Goal: Transaction & Acquisition: Download file/media

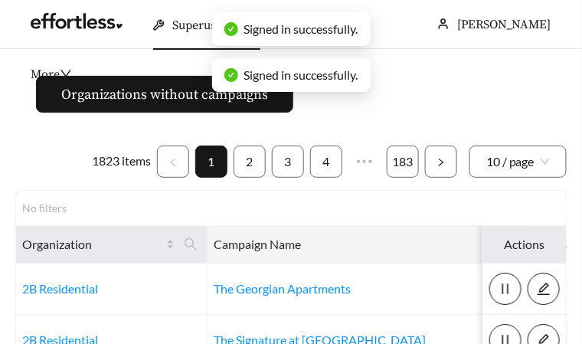
click at [504, 242] on icon "search" at bounding box center [511, 244] width 14 height 14
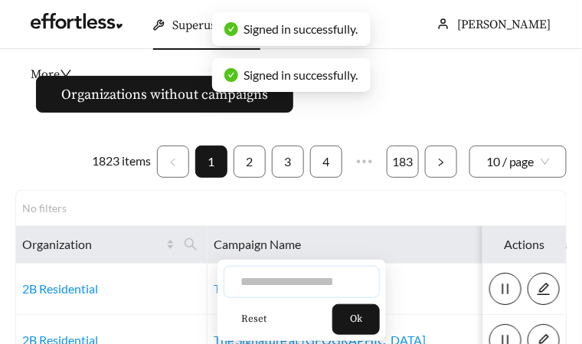
click at [286, 288] on input "text" at bounding box center [302, 282] width 156 height 32
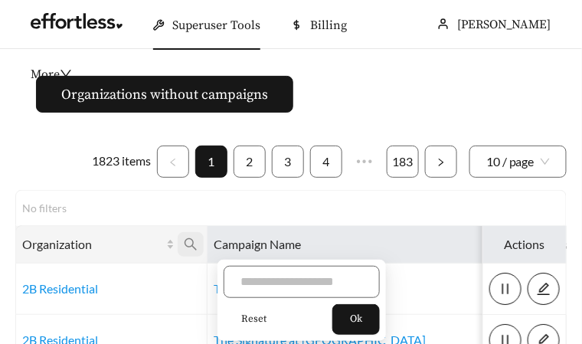
click at [189, 243] on icon "search" at bounding box center [191, 244] width 14 height 14
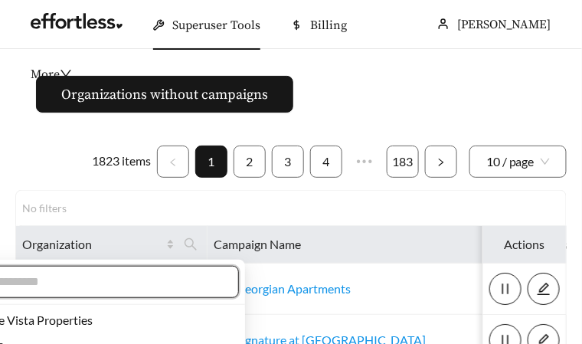
click at [147, 277] on input "text" at bounding box center [90, 282] width 263 height 18
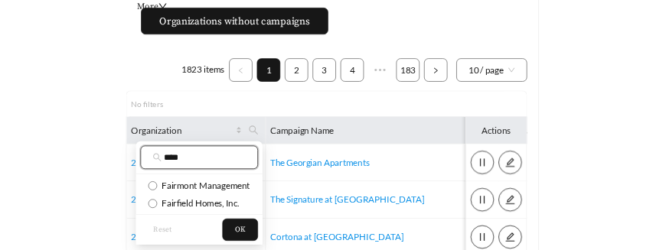
scroll to position [66, 0]
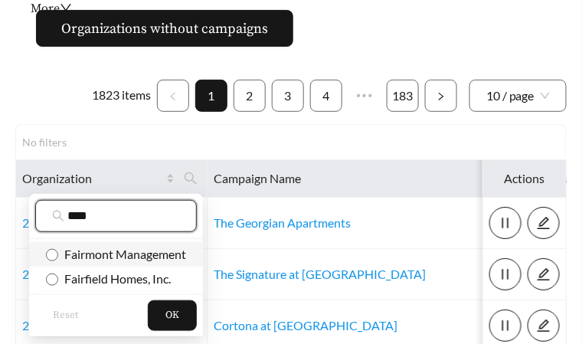
type input "****"
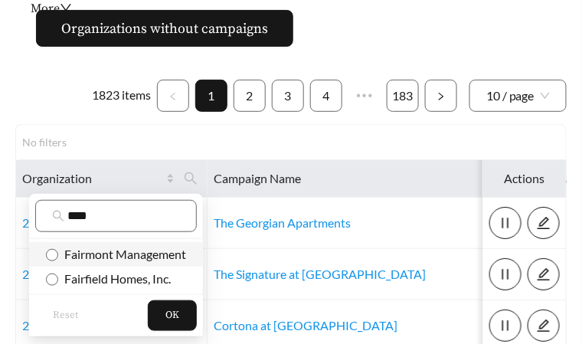
click at [131, 255] on span "Fairmont Management" at bounding box center [122, 253] width 128 height 15
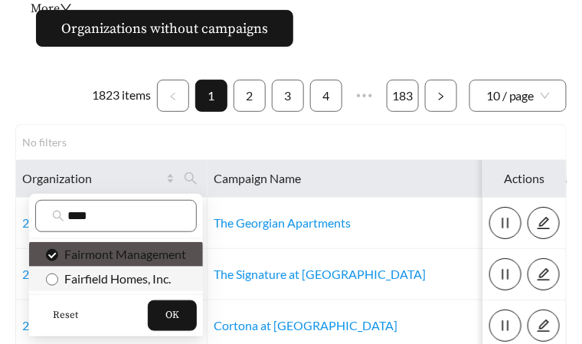
click at [142, 277] on span "Fairfield Homes, Inc." at bounding box center [114, 278] width 113 height 15
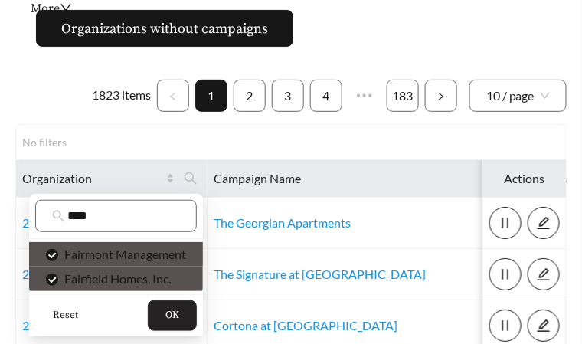
click at [165, 307] on button "OK" at bounding box center [172, 315] width 49 height 31
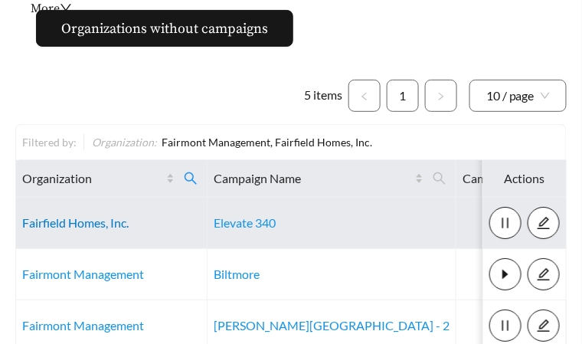
click at [57, 218] on link "Fairfield Homes, Inc." at bounding box center [75, 222] width 106 height 15
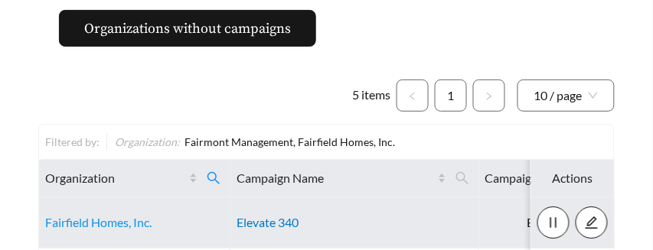
click at [284, 226] on link "Elevate 340" at bounding box center [268, 222] width 62 height 15
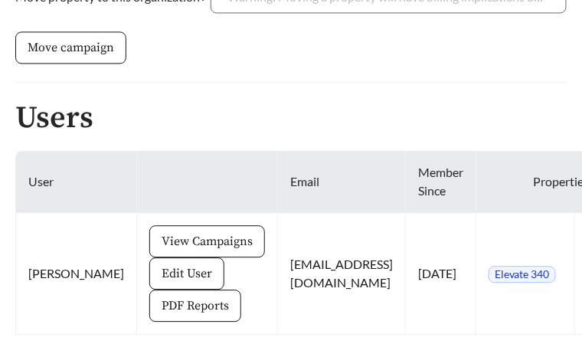
scroll to position [592, 0]
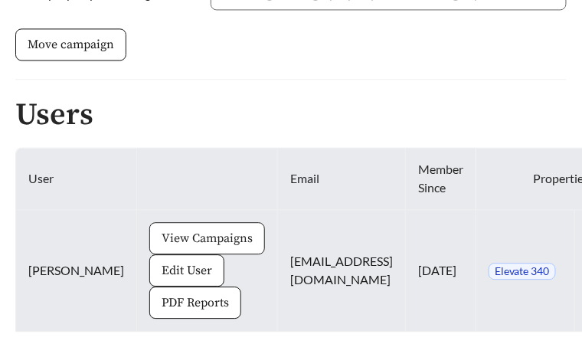
click at [162, 241] on span "View Campaigns" at bounding box center [207, 238] width 91 height 18
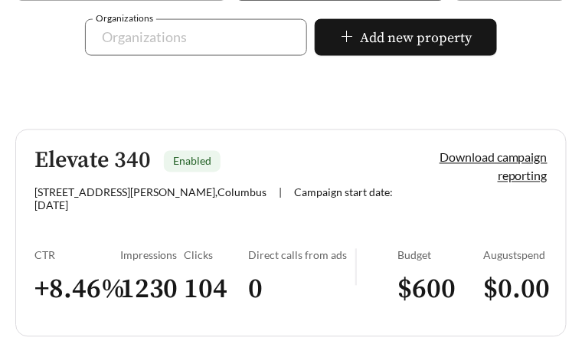
scroll to position [459, 0]
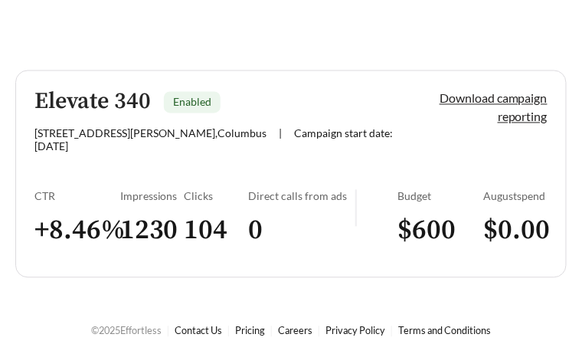
click at [467, 100] on link "Download campaign reporting" at bounding box center [493, 107] width 108 height 33
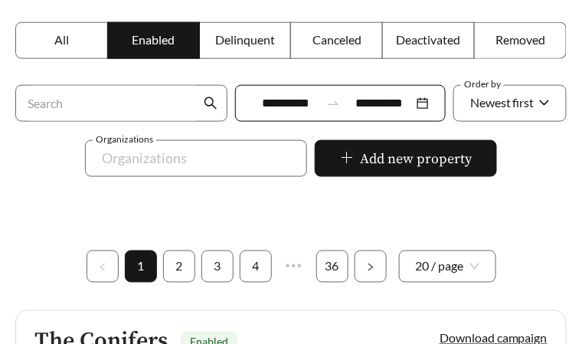
scroll to position [276, 0]
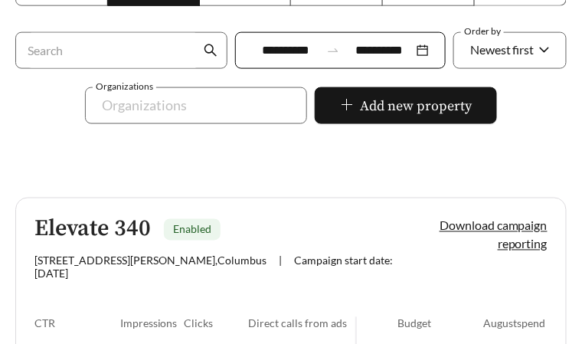
scroll to position [459, 0]
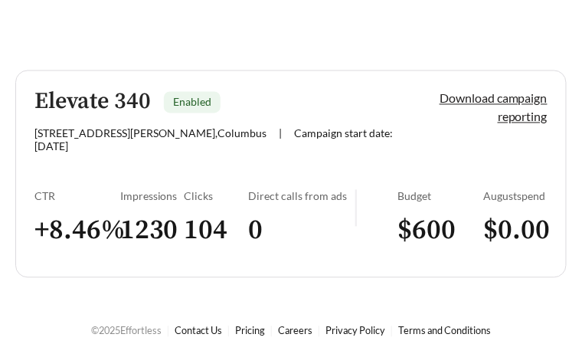
click at [492, 99] on link "Download campaign reporting" at bounding box center [493, 107] width 108 height 33
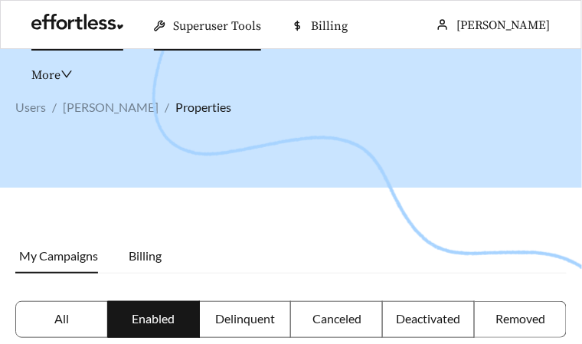
scroll to position [459, 0]
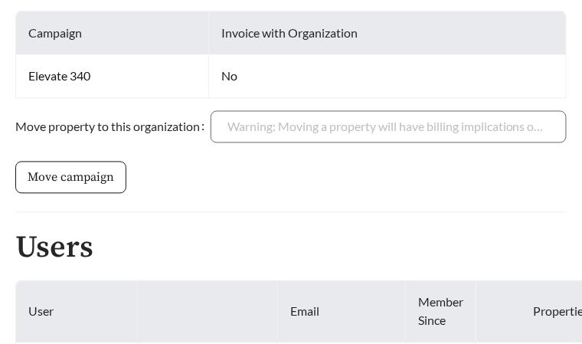
scroll to position [592, 0]
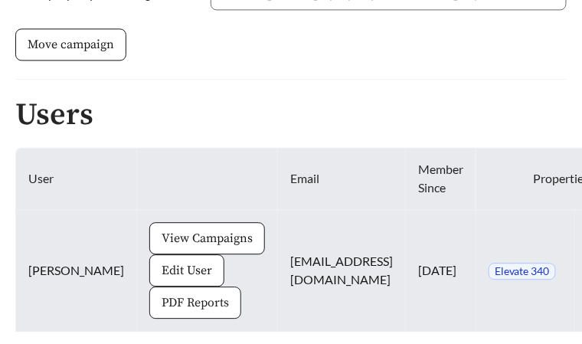
click at [162, 297] on span "PDF Reports" at bounding box center [195, 302] width 67 height 18
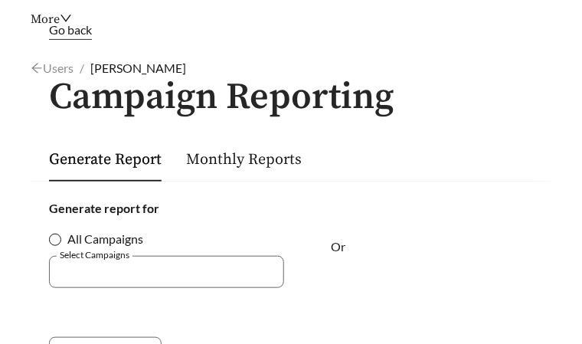
scroll to position [59, 0]
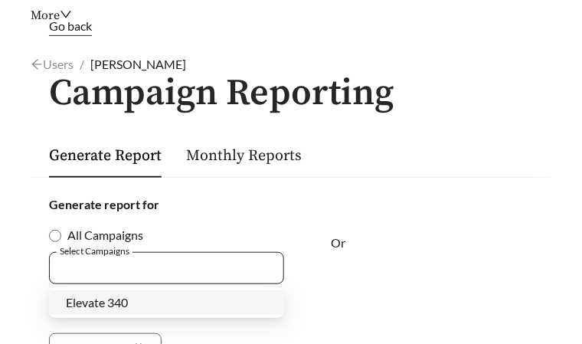
click at [131, 264] on div at bounding box center [156, 267] width 200 height 21
click at [122, 295] on span "Elevate 340" at bounding box center [97, 302] width 62 height 15
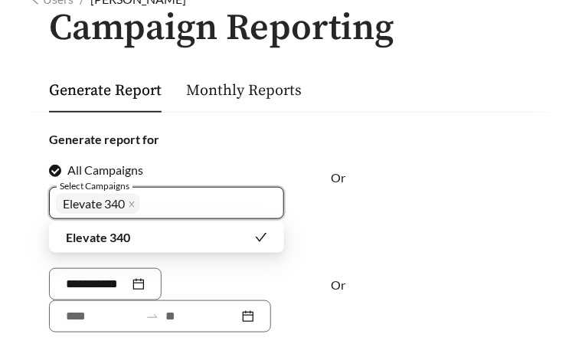
scroll to position [127, 0]
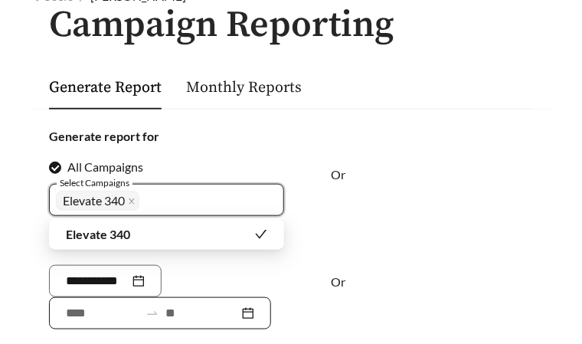
click at [88, 306] on input at bounding box center [102, 313] width 73 height 18
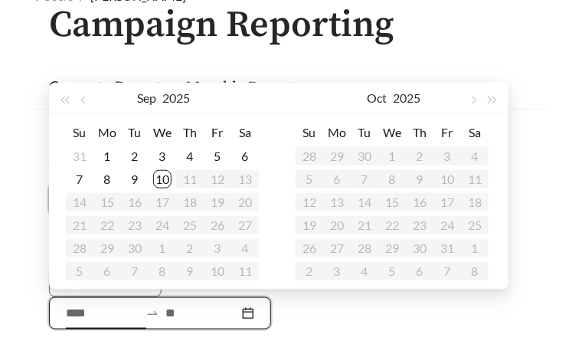
type input "**********"
click at [102, 155] on div "1" at bounding box center [107, 156] width 18 height 18
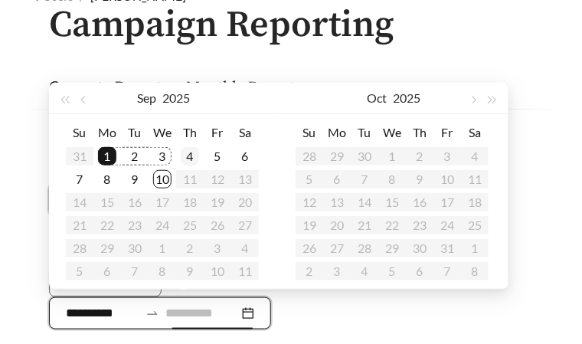
type input "**********"
click at [160, 175] on div "10" at bounding box center [162, 179] width 18 height 18
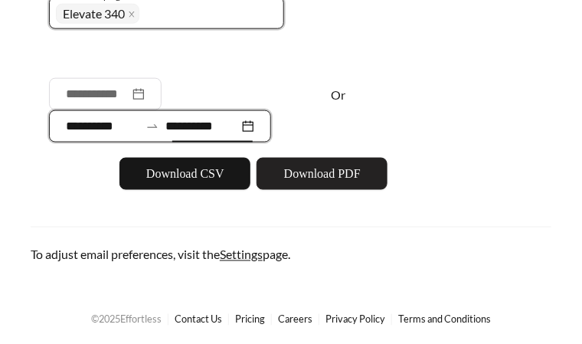
click at [348, 175] on span "Download PDF" at bounding box center [322, 174] width 77 height 18
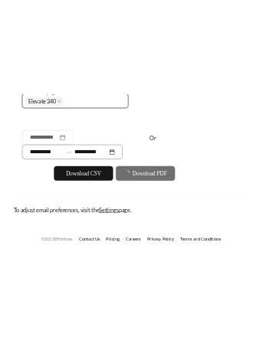
scroll to position [315, 0]
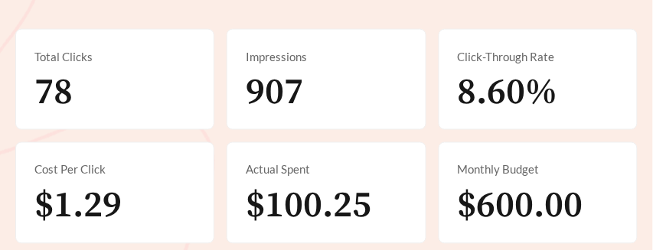
scroll to position [361, 0]
